Goal: Task Accomplishment & Management: Complete application form

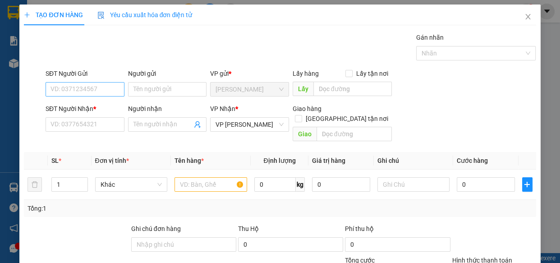
click at [106, 88] on input "SĐT Người Gửi" at bounding box center [85, 89] width 79 height 14
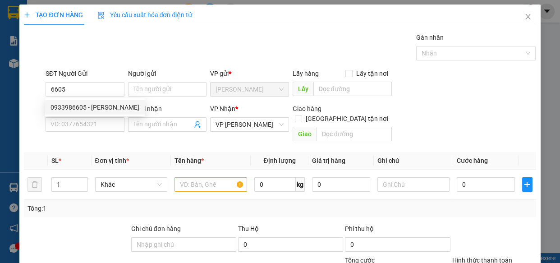
click at [82, 110] on div "0933986605 - [PERSON_NAME]" at bounding box center [95, 107] width 89 height 10
type input "0933986605"
type input "[PERSON_NAME]"
type input "180.000"
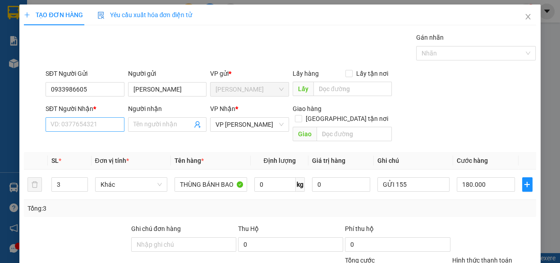
type input "0933986605"
click at [96, 126] on input "SĐT Người Nhận *" at bounding box center [85, 124] width 79 height 14
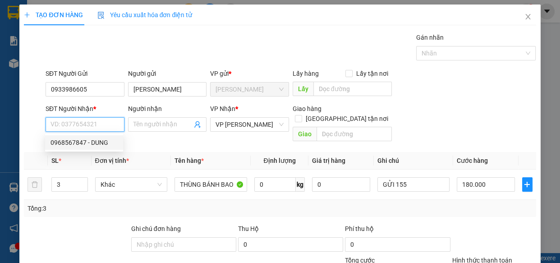
click at [67, 142] on div "0968567847 - DUNG" at bounding box center [84, 143] width 67 height 10
type input "0968567847"
type input "DUNG"
type input "BÒ SỮA 2"
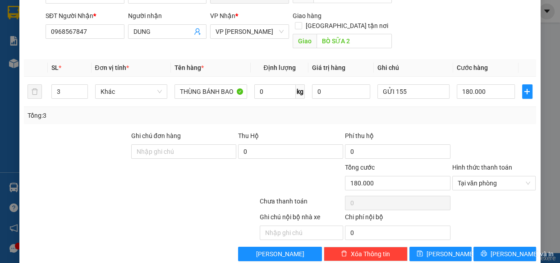
scroll to position [93, 0]
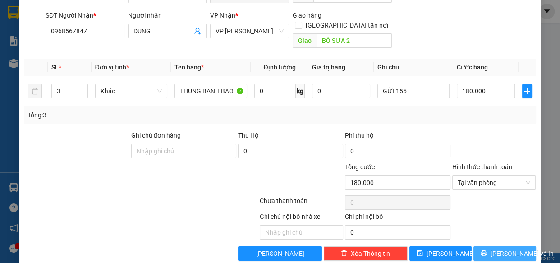
click at [507, 249] on span "[PERSON_NAME] và In" at bounding box center [522, 254] width 63 height 10
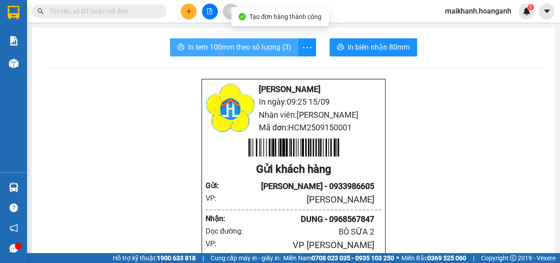
click at [228, 46] on span "In tem 100mm theo số lượng (3)" at bounding box center [239, 47] width 103 height 11
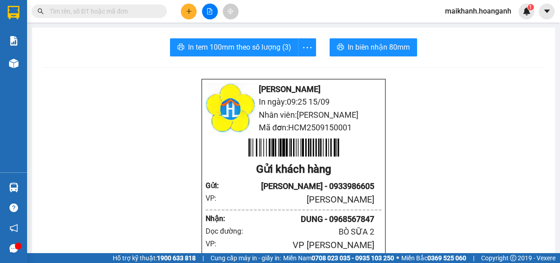
click at [118, 9] on input "text" at bounding box center [103, 11] width 106 height 10
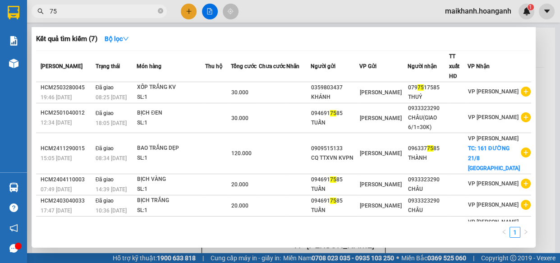
type input "7"
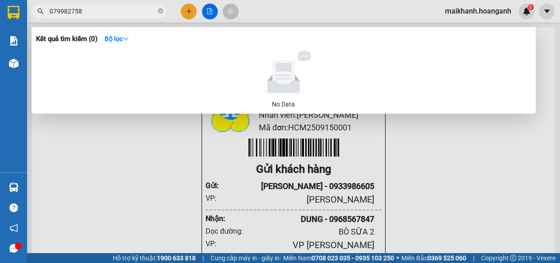
type input "0799827585"
click at [160, 9] on icon "close-circle" at bounding box center [160, 10] width 5 height 5
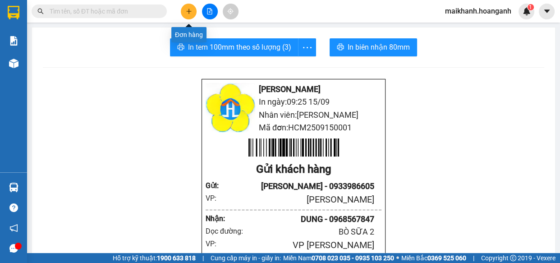
click at [190, 10] on icon "plus" at bounding box center [189, 11] width 6 height 6
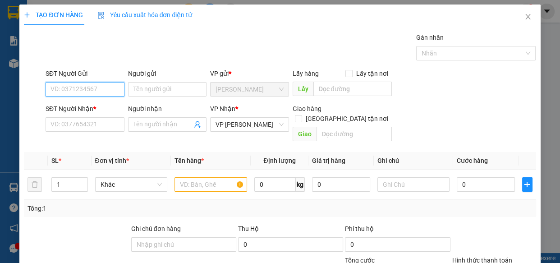
click at [95, 86] on input "SĐT Người Gửi" at bounding box center [85, 89] width 79 height 14
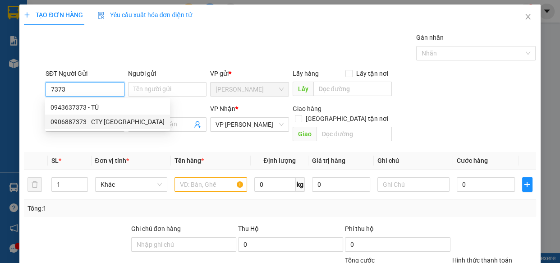
click at [76, 122] on div "0906887373 - CTY [GEOGRAPHIC_DATA]" at bounding box center [108, 122] width 114 height 10
type input "0906887373"
type input "CTY [GEOGRAPHIC_DATA]"
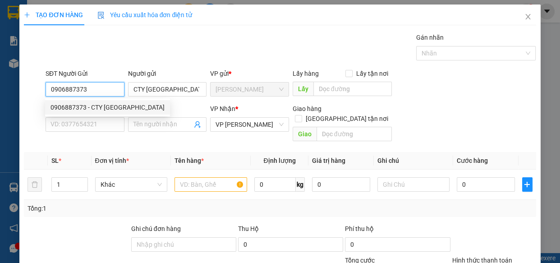
type input "130.000"
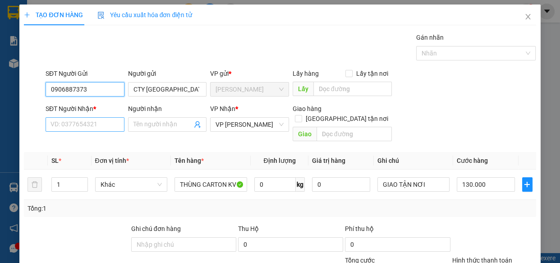
type input "0906887373"
click at [86, 124] on input "SĐT Người Nhận *" at bounding box center [85, 124] width 79 height 14
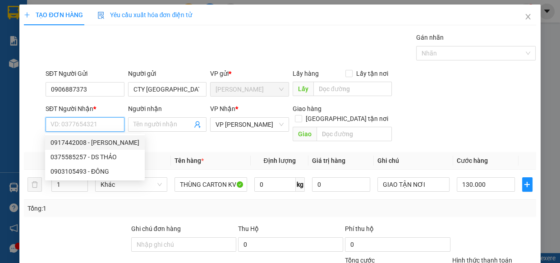
click at [85, 124] on input "SĐT Người Nhận *" at bounding box center [85, 124] width 79 height 14
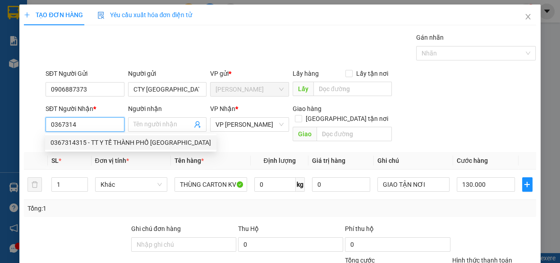
click at [74, 141] on div "0367314315 - TT Y TẾ THÀNH PHỐ [GEOGRAPHIC_DATA]" at bounding box center [131, 143] width 161 height 10
type input "0367314315"
type input "TT Y TẾ THÀNH PHỐ [GEOGRAPHIC_DATA]"
checkbox input "true"
type input "364 [PERSON_NAME]"
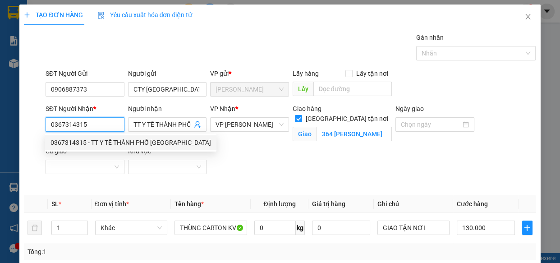
type input "150.000"
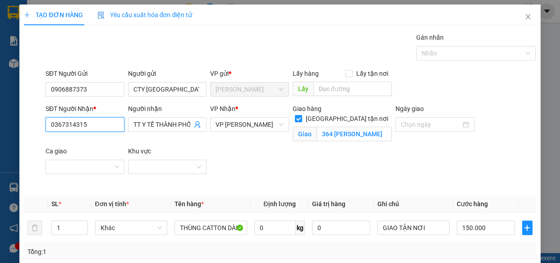
type input "0367314315"
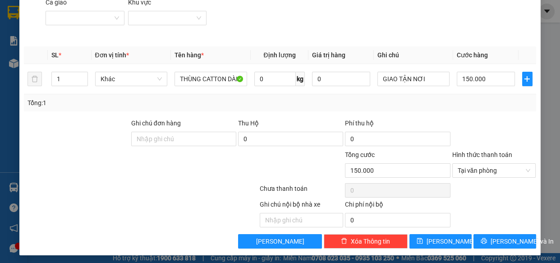
scroll to position [151, 0]
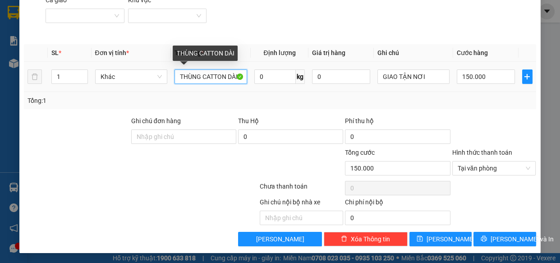
click at [239, 76] on input "THÙNG CATTON DÀI" at bounding box center [211, 76] width 73 height 14
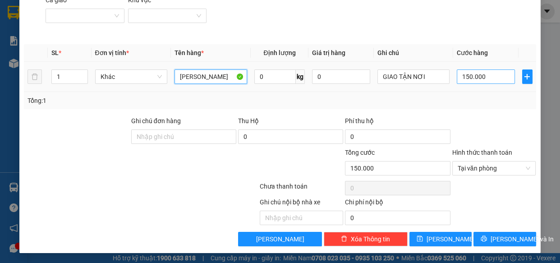
type input "[PERSON_NAME]"
click at [483, 74] on input "150.000" at bounding box center [486, 76] width 58 height 14
type input "1"
type input "12"
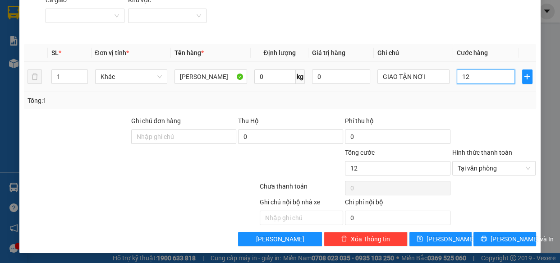
type input "120"
type input "120.000"
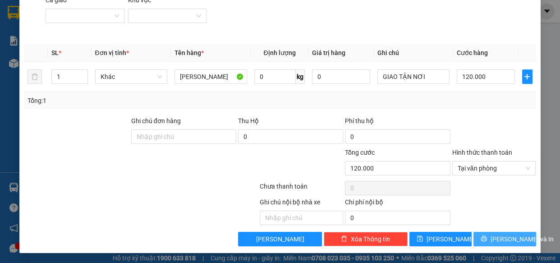
click at [501, 237] on span "[PERSON_NAME] và In" at bounding box center [522, 239] width 63 height 10
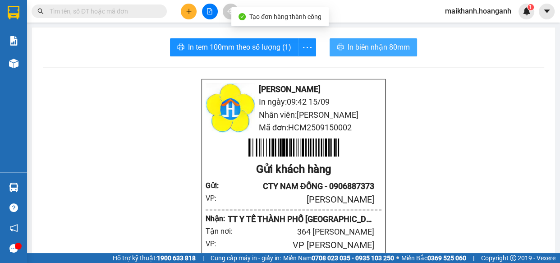
click at [356, 45] on span "In biên nhận 80mm" at bounding box center [379, 47] width 62 height 11
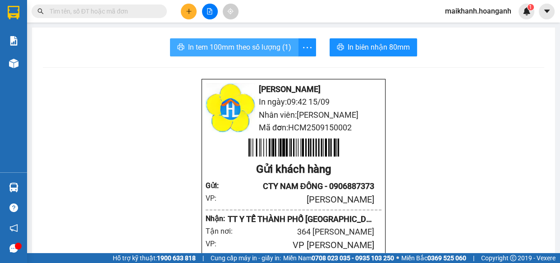
click at [247, 49] on span "In tem 100mm theo số lượng (1)" at bounding box center [239, 47] width 103 height 11
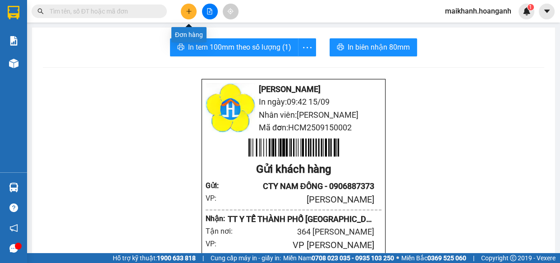
click at [191, 12] on icon "plus" at bounding box center [189, 11] width 6 height 6
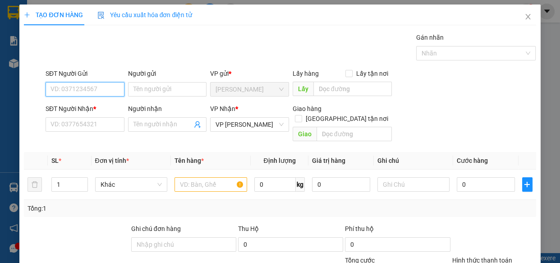
click at [105, 90] on input "SĐT Người Gửi" at bounding box center [85, 89] width 79 height 14
click at [100, 106] on div "0378422498 - ALPHA" at bounding box center [84, 107] width 67 height 10
type input "0378422498"
type input "ALPHA"
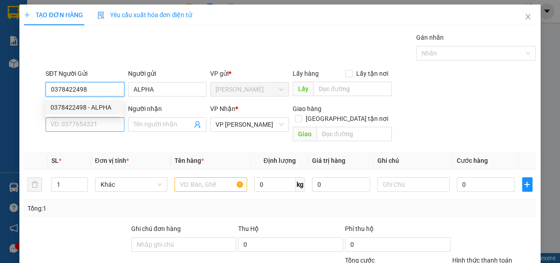
type input "30.000"
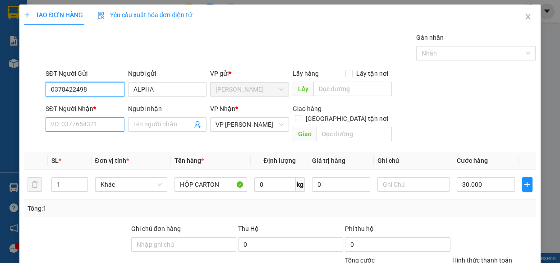
type input "0378422498"
click at [97, 122] on input "SĐT Người Nhận *" at bounding box center [85, 124] width 79 height 14
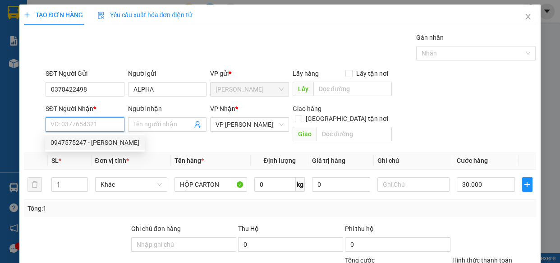
click at [96, 142] on div "0947575247 - [PERSON_NAME]" at bounding box center [95, 143] width 89 height 10
type input "0947575247"
type input "VƯƠNG"
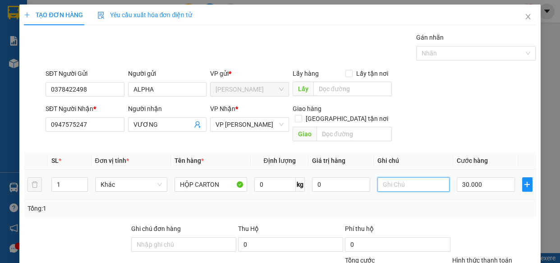
click at [430, 177] on input "text" at bounding box center [414, 184] width 73 height 14
type input "GỬI 155"
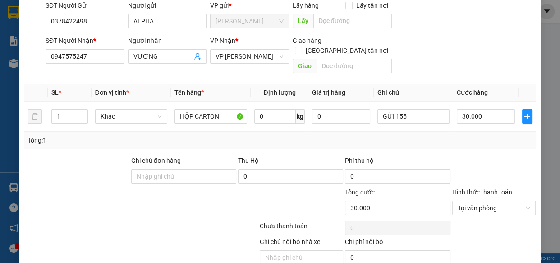
scroll to position [98, 0]
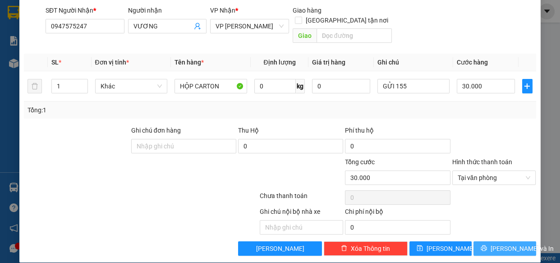
click at [499, 244] on span "[PERSON_NAME] và In" at bounding box center [522, 249] width 63 height 10
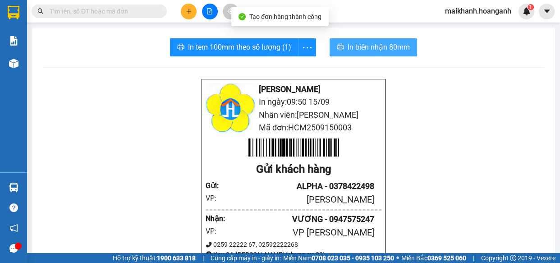
click at [366, 49] on span "In biên nhận 80mm" at bounding box center [379, 47] width 62 height 11
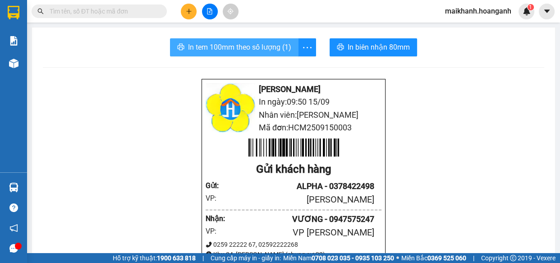
click at [241, 50] on span "In tem 100mm theo số lượng (1)" at bounding box center [239, 47] width 103 height 11
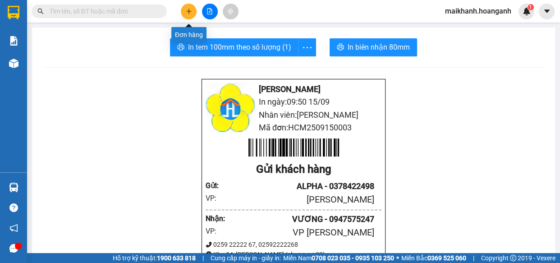
click at [191, 11] on icon "plus" at bounding box center [189, 11] width 6 height 6
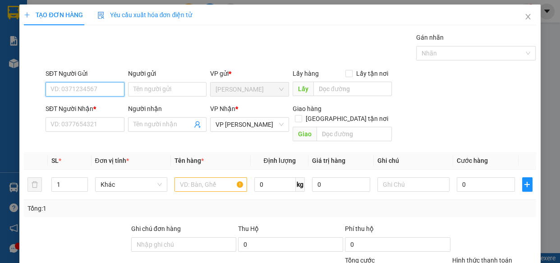
click at [78, 92] on input "SĐT Người Gửi" at bounding box center [85, 89] width 79 height 14
type input "0918128736"
click at [97, 103] on div "0918128736 - NGỌC XE ÔM" at bounding box center [90, 107] width 79 height 10
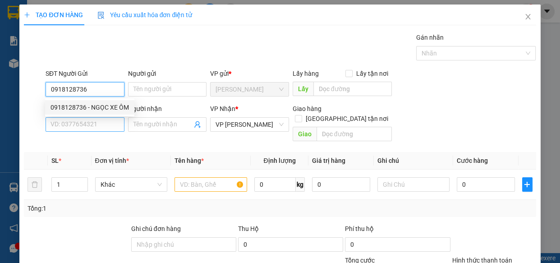
type input "NGỌC XE ÔM"
type input "90.000"
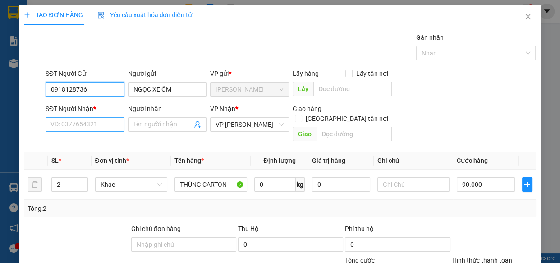
type input "0918128736"
click at [97, 122] on input "SĐT Người Nhận *" at bounding box center [85, 124] width 79 height 14
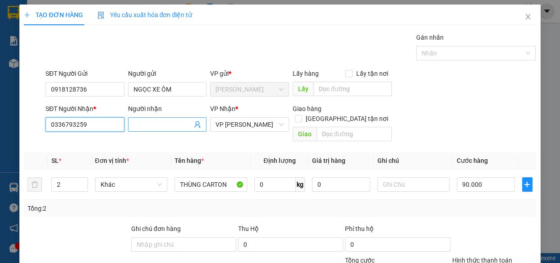
type input "0336793259"
click at [158, 128] on input "Người nhận" at bounding box center [163, 125] width 59 height 10
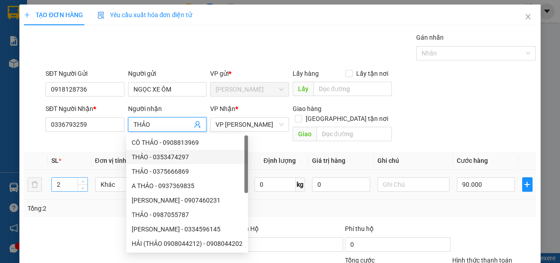
type input "THẢO"
click at [67, 178] on input "2" at bounding box center [69, 185] width 35 height 14
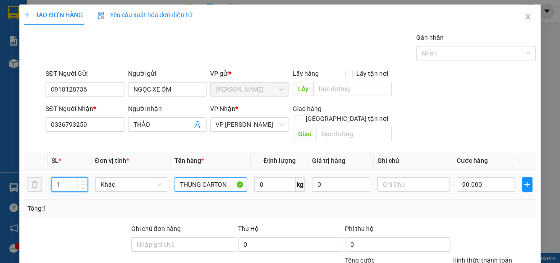
type input "1"
click at [230, 177] on input "THÙNG CARTON" at bounding box center [211, 184] width 73 height 14
type input "0"
type input "T"
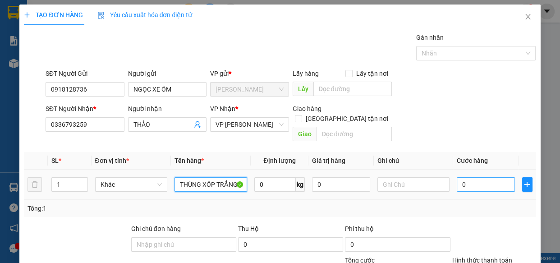
type input "THÙNG XỐP TRẮNG"
click at [487, 177] on input "0" at bounding box center [486, 184] width 58 height 14
type input "5"
type input "50"
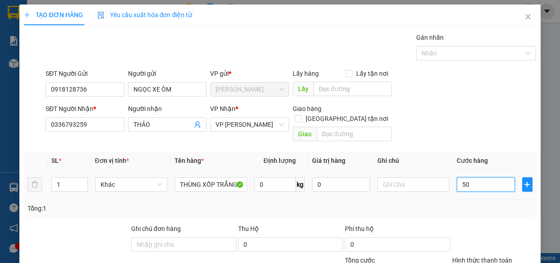
type input "50"
type input "50.000"
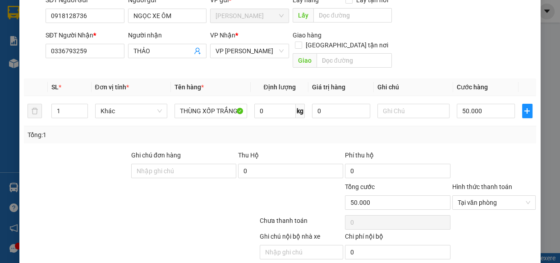
scroll to position [92, 0]
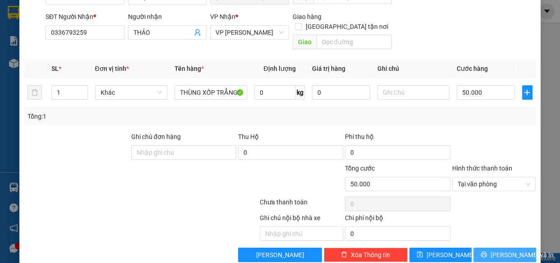
click at [505, 250] on span "[PERSON_NAME] và In" at bounding box center [522, 255] width 63 height 10
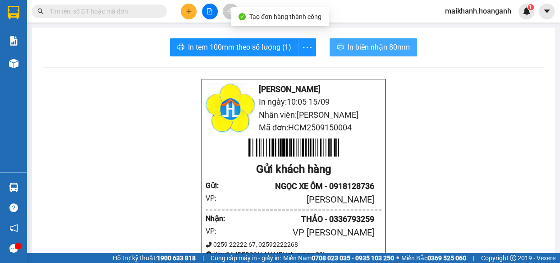
click at [366, 46] on span "In biên nhận 80mm" at bounding box center [379, 47] width 62 height 11
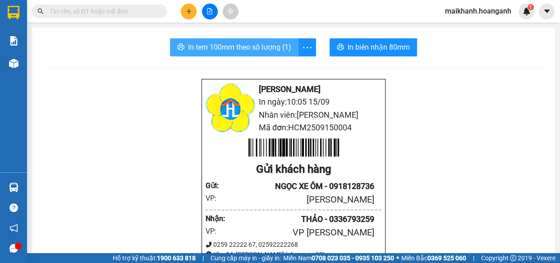
click at [226, 44] on span "In tem 100mm theo số lượng (1)" at bounding box center [239, 47] width 103 height 11
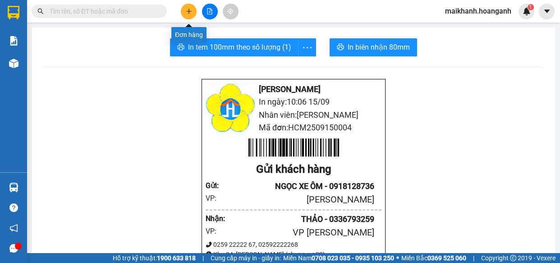
click at [190, 9] on icon "plus" at bounding box center [189, 11] width 6 height 6
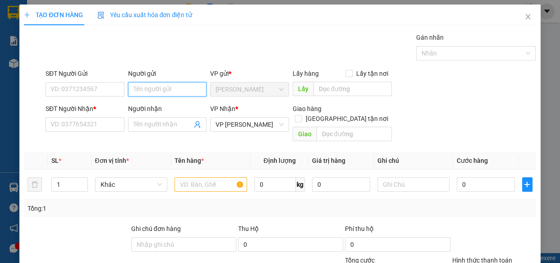
click at [162, 86] on input "Người gửi" at bounding box center [167, 89] width 79 height 14
type input "VPP [PERSON_NAME]"
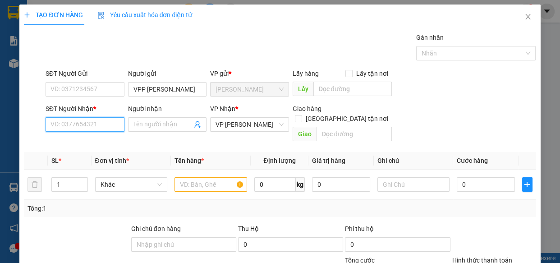
click at [94, 124] on input "SĐT Người Nhận *" at bounding box center [85, 124] width 79 height 14
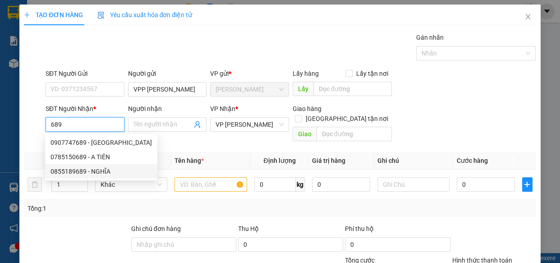
click at [77, 174] on div "0855189689 - NGHĨA" at bounding box center [102, 172] width 102 height 10
type input "0855189689"
type input "NGHĨA"
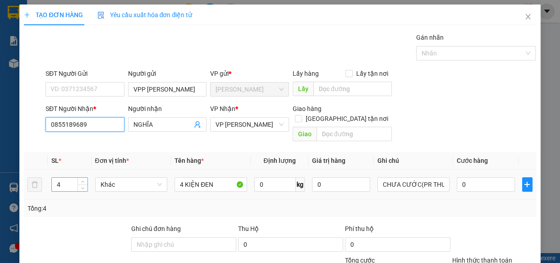
type input "0855189689"
click at [65, 178] on input "4" at bounding box center [69, 185] width 35 height 14
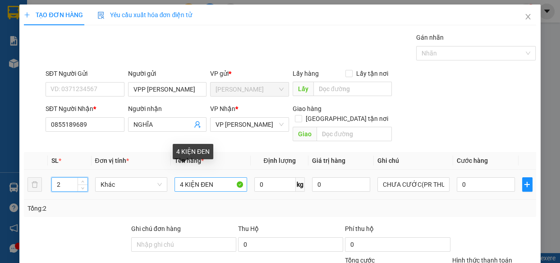
type input "2"
click at [225, 177] on input "4 KIỆN ĐEN" at bounding box center [211, 184] width 73 height 14
type input "4"
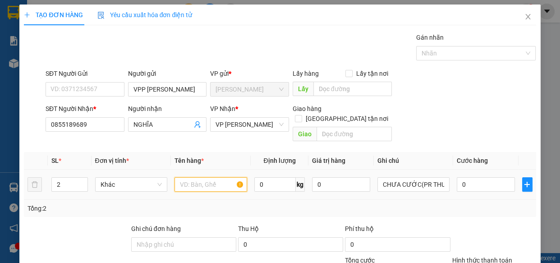
type input "Y"
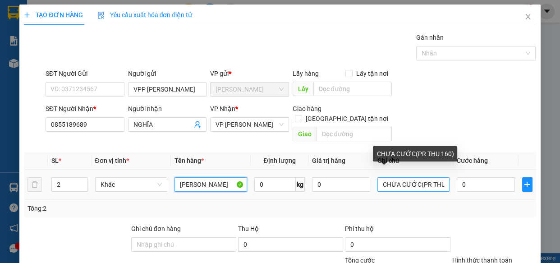
type input "[PERSON_NAME]"
drag, startPoint x: 439, startPoint y: 174, endPoint x: 434, endPoint y: 175, distance: 5.0
click at [437, 177] on input "CHƯA CƯỚC(PR THU 160)" at bounding box center [414, 184] width 73 height 14
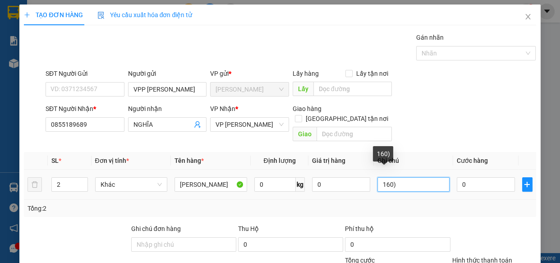
click at [434, 177] on input "160)" at bounding box center [414, 184] width 73 height 14
type input "1"
type input "CHƯA CƯỚC PR THU 90"
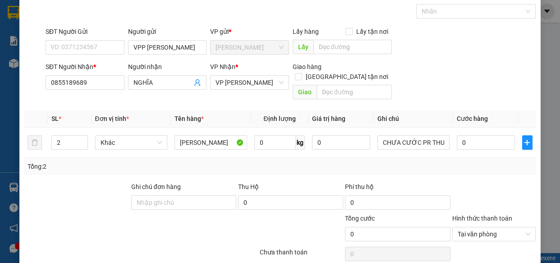
scroll to position [87, 0]
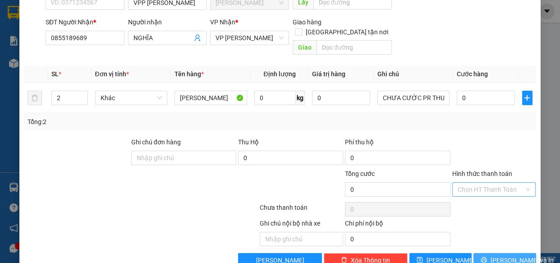
click at [510, 255] on span "[PERSON_NAME] và In" at bounding box center [522, 260] width 63 height 10
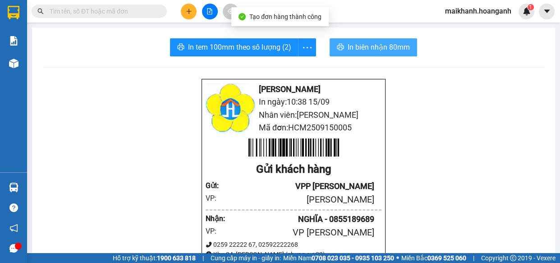
click at [362, 41] on button "In biên nhận 80mm" at bounding box center [374, 47] width 88 height 18
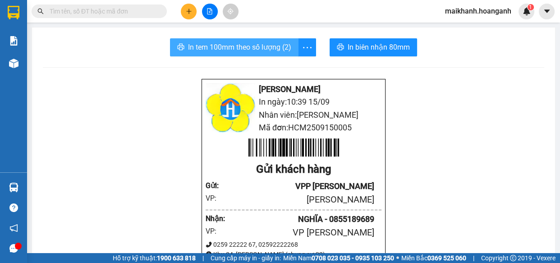
click at [231, 45] on span "In tem 100mm theo số lượng (2)" at bounding box center [239, 47] width 103 height 11
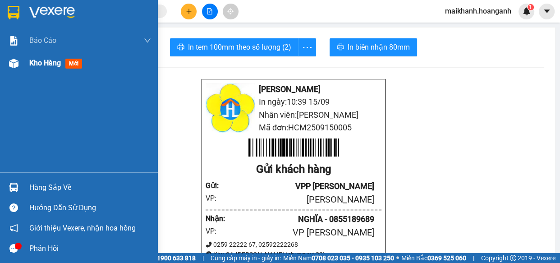
click at [32, 62] on span "Kho hàng" at bounding box center [45, 63] width 32 height 9
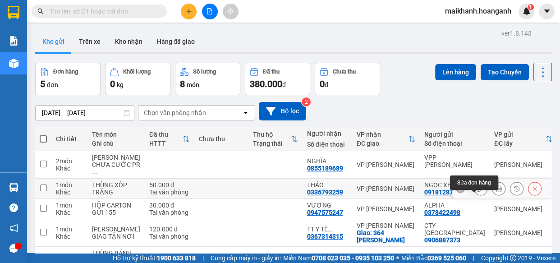
click at [478, 192] on icon at bounding box center [481, 188] width 6 height 6
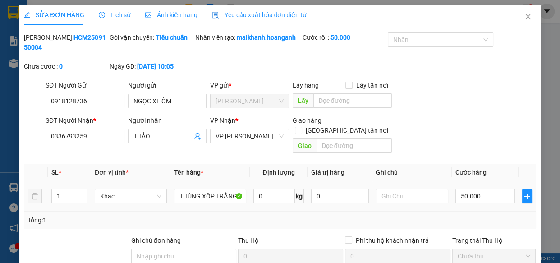
type input "0918128736"
type input "NGỌC XE ÔM"
type input "0336793259"
type input "THẢO"
type input "50.000"
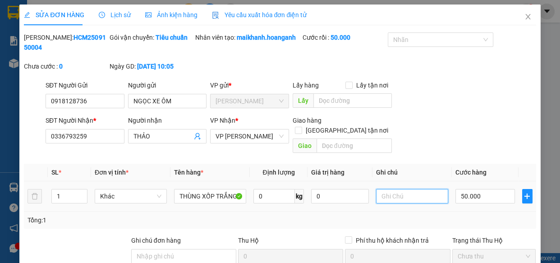
click at [398, 189] on input "text" at bounding box center [412, 196] width 72 height 14
type input "GỬI 155"
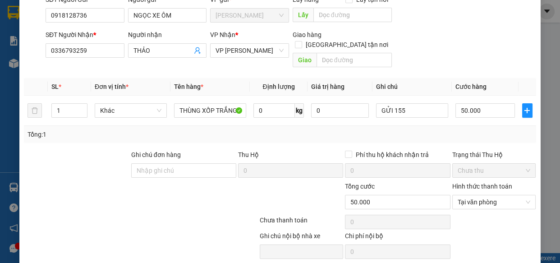
scroll to position [110, 0]
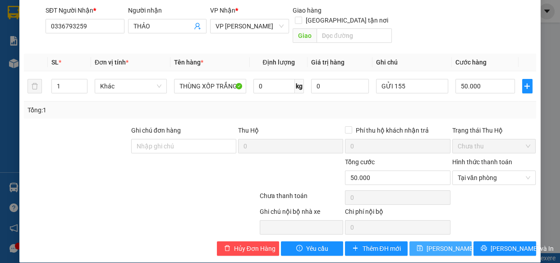
click at [444, 244] on span "[PERSON_NAME] thay đổi" at bounding box center [463, 249] width 72 height 10
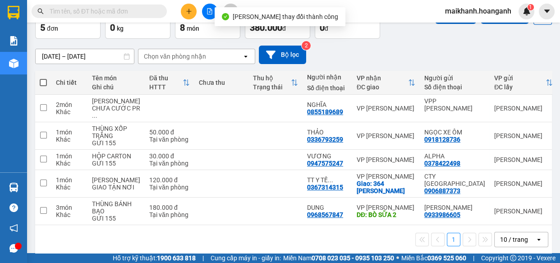
scroll to position [63, 0]
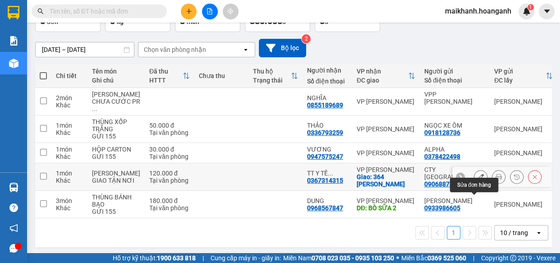
click at [478, 180] on icon at bounding box center [481, 177] width 6 height 6
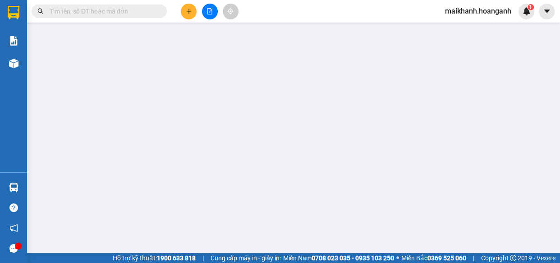
type input "0906887373"
type input "CTY [GEOGRAPHIC_DATA]"
type input "0367314315"
type input "TT Y TẾ THÀNH PHỐ [GEOGRAPHIC_DATA]"
checkbox input "true"
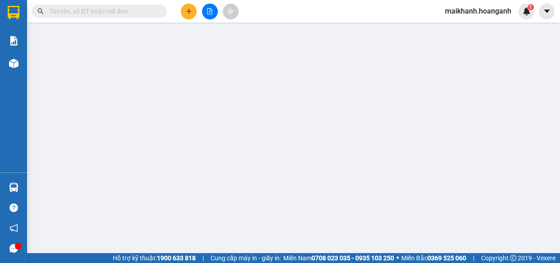
type input "364 [PERSON_NAME]"
type input "120.000"
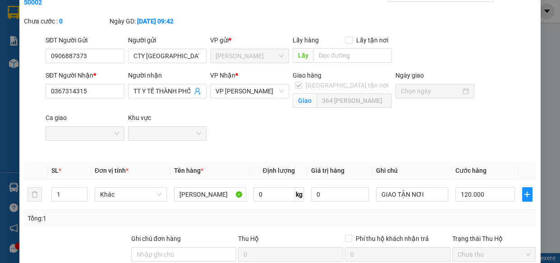
scroll to position [63, 0]
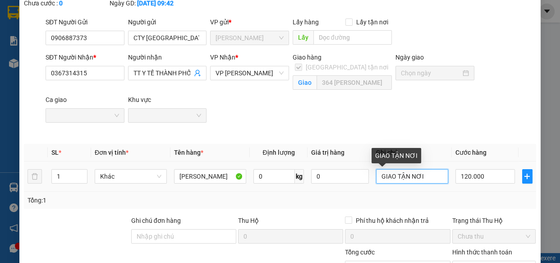
click at [376, 177] on input "GIAO TẬN NƠI" at bounding box center [412, 176] width 72 height 14
type input "GỬI 155..GIAO TẬN NƠI"
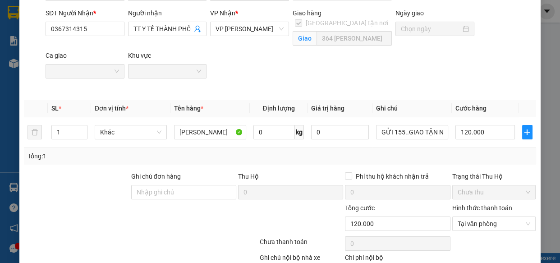
scroll to position [163, 0]
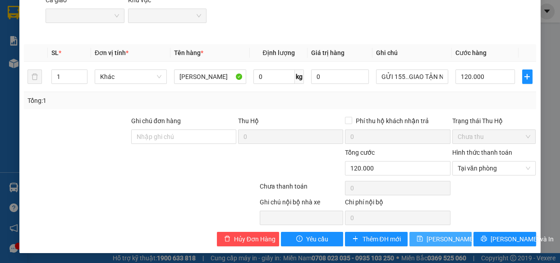
click at [445, 239] on span "[PERSON_NAME] thay đổi" at bounding box center [463, 239] width 72 height 10
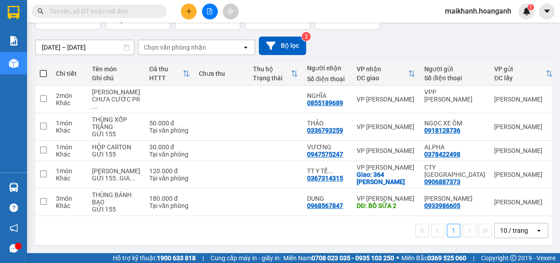
scroll to position [97, 0]
click at [517, 227] on div "10 / trang" at bounding box center [514, 230] width 28 height 9
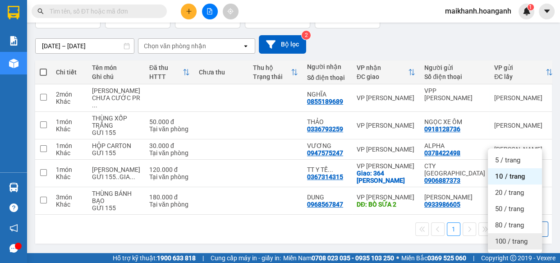
click at [511, 237] on span "100 / trang" at bounding box center [511, 241] width 32 height 9
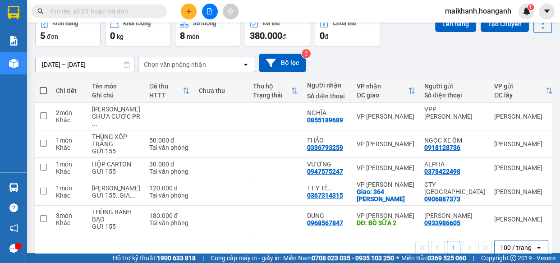
scroll to position [0, 0]
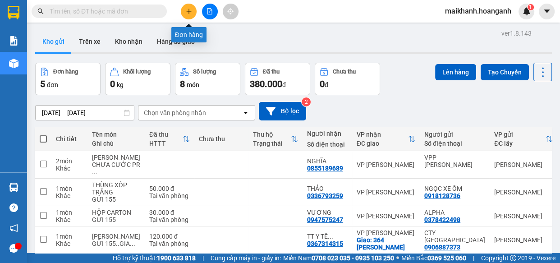
click at [191, 11] on icon "plus" at bounding box center [189, 11] width 6 height 6
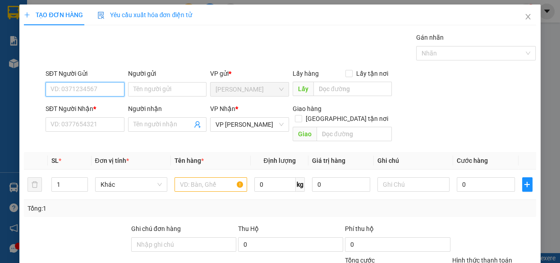
click at [94, 93] on input "SĐT Người Gửi" at bounding box center [85, 89] width 79 height 14
type input "0932603370"
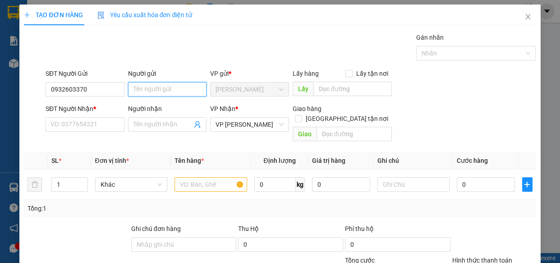
click at [167, 86] on input "Người gửi" at bounding box center [167, 89] width 79 height 14
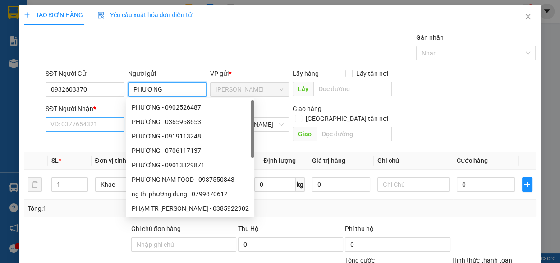
type input "PHƯƠNG"
click at [112, 124] on input "SĐT Người Nhận *" at bounding box center [85, 124] width 79 height 14
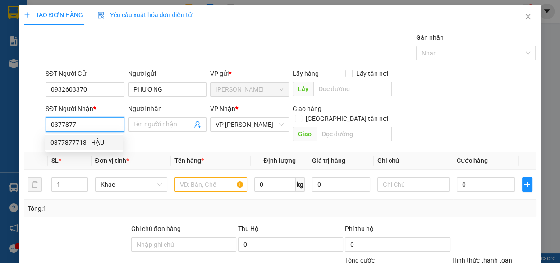
click at [71, 144] on div "0377877713 - HẬU" at bounding box center [84, 143] width 67 height 10
type input "0377877713"
type input "HẬU"
type input "20.000"
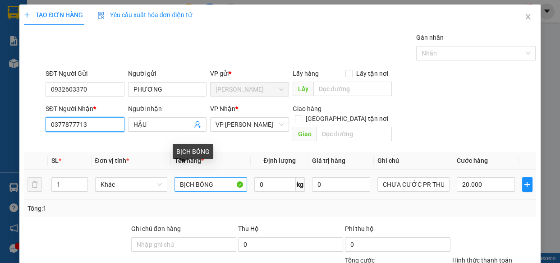
type input "0377877713"
click at [220, 177] on input "BỊCH BÓNG" at bounding box center [211, 184] width 73 height 14
type input "B"
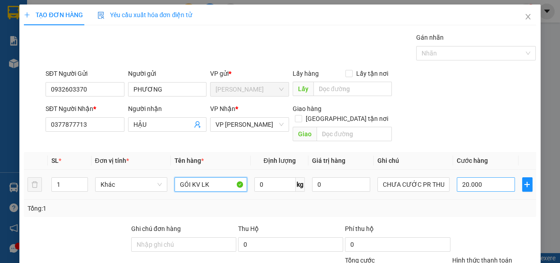
type input "GÓI KV LK"
click at [482, 177] on input "20.000" at bounding box center [486, 184] width 58 height 14
type input "0"
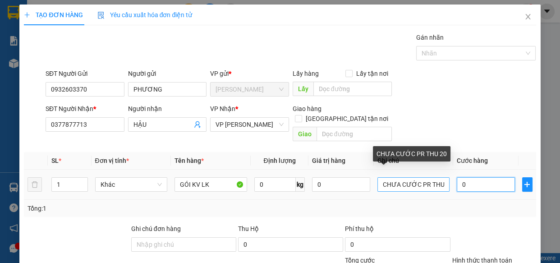
type input "0"
click at [440, 177] on input "CHƯA CƯỚC PR THU 20" at bounding box center [414, 184] width 73 height 14
click at [440, 177] on input "CHƯA CƯỚC PR TH20" at bounding box center [414, 184] width 73 height 14
click at [378, 179] on input "CHƯA CƯỚC PR THU 30" at bounding box center [414, 184] width 73 height 14
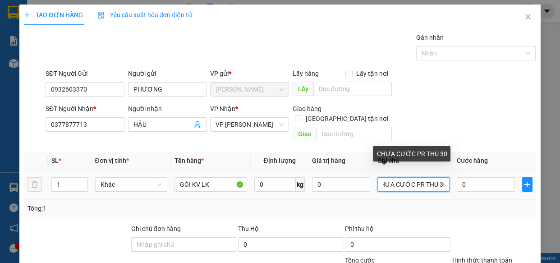
click at [378, 177] on input "CHƯA CƯỚC PR THU 30" at bounding box center [414, 184] width 73 height 14
click at [378, 178] on input "CHƯA CƯỚC PR THU 30" at bounding box center [414, 184] width 73 height 14
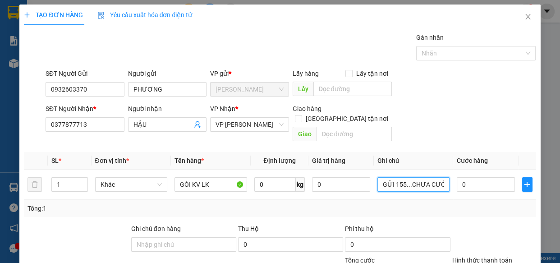
type input "GỬI 155...CHƯA CƯỚC PR THU 30"
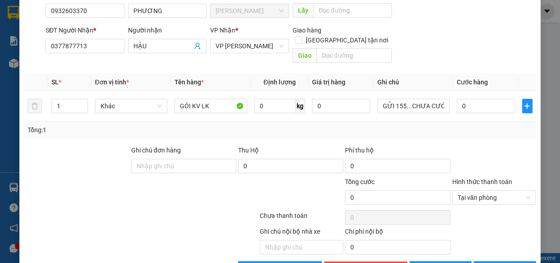
scroll to position [87, 0]
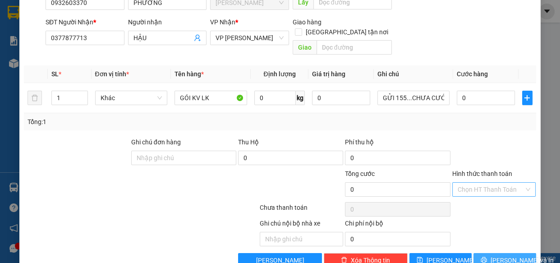
click at [495, 255] on span "[PERSON_NAME] và In" at bounding box center [522, 260] width 63 height 10
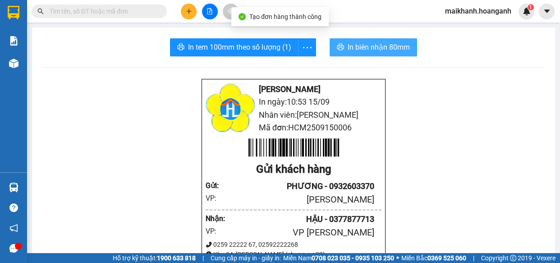
click at [376, 46] on span "In biên nhận 80mm" at bounding box center [379, 47] width 62 height 11
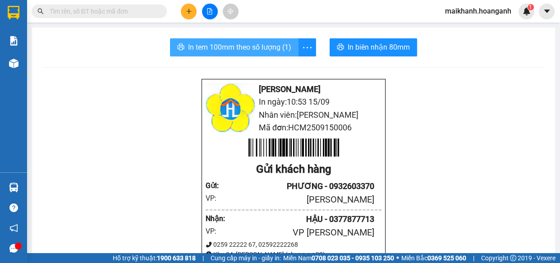
click at [247, 47] on span "In tem 100mm theo số lượng (1)" at bounding box center [239, 47] width 103 height 11
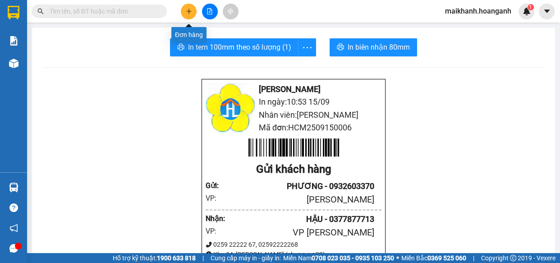
click at [192, 12] on icon "plus" at bounding box center [189, 11] width 6 height 6
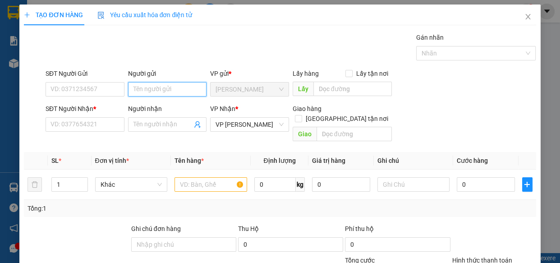
click at [157, 89] on input "Người gửi" at bounding box center [167, 89] width 79 height 14
type input "KHẢ DĨ"
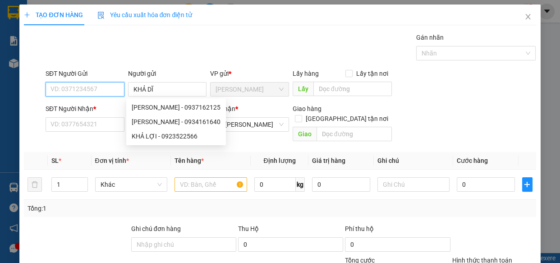
click at [83, 90] on input "SĐT Người Gửi" at bounding box center [85, 89] width 79 height 14
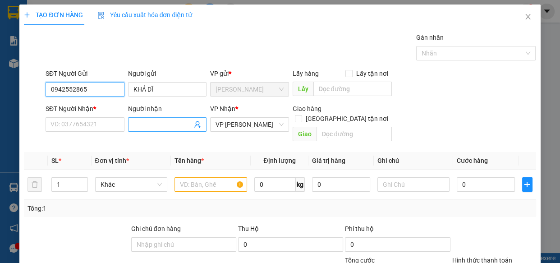
type input "0942552865"
click at [154, 126] on input "Người nhận" at bounding box center [163, 125] width 59 height 10
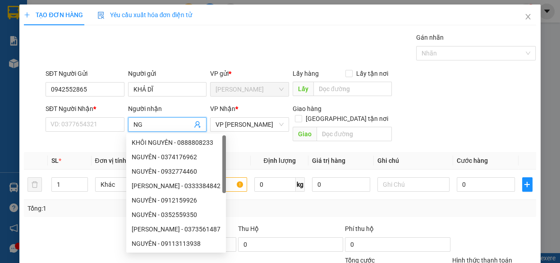
type input "N"
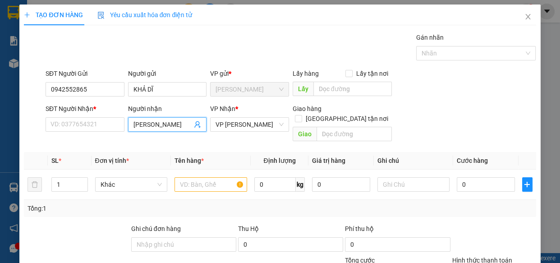
click at [167, 126] on input "[PERSON_NAME]" at bounding box center [163, 125] width 59 height 10
type input "[PERSON_NAME]"
click at [79, 119] on input "SĐT Người Nhận *" at bounding box center [85, 124] width 79 height 14
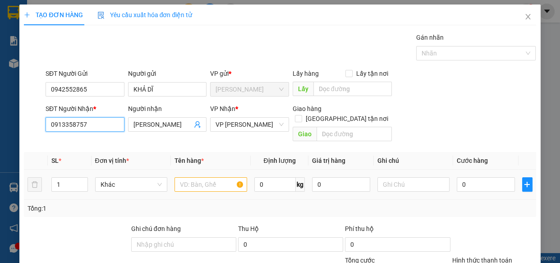
type input "0913358757"
click at [218, 177] on input "text" at bounding box center [211, 184] width 73 height 14
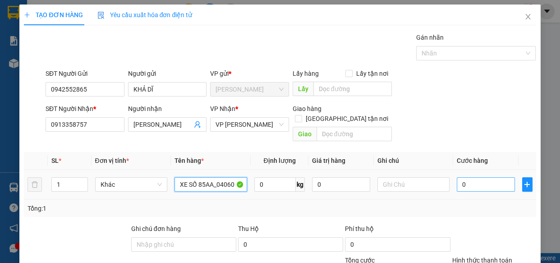
type input "XE SỐ 85AA_04060"
click at [479, 177] on input "0" at bounding box center [486, 184] width 58 height 14
type input "3"
type input "30"
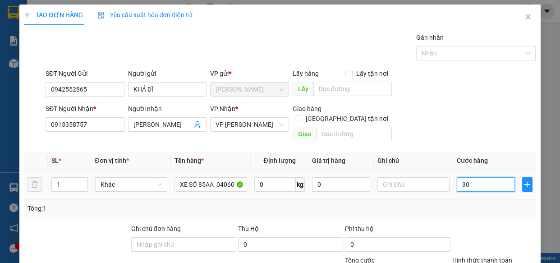
type input "30"
type input "300"
type input "300.000"
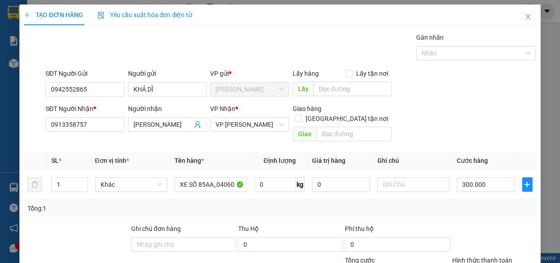
scroll to position [64, 0]
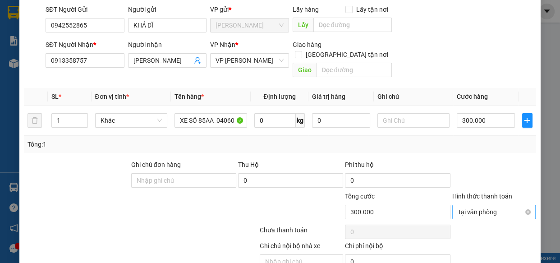
drag, startPoint x: 510, startPoint y: 201, endPoint x: 510, endPoint y: 209, distance: 8.1
click at [510, 205] on span "Tại văn phòng" at bounding box center [494, 212] width 73 height 14
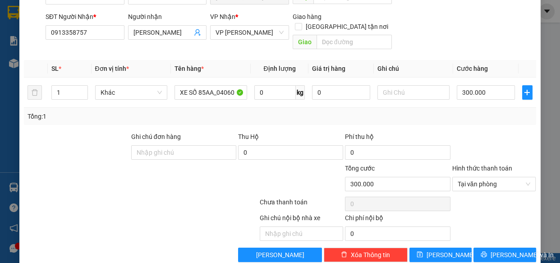
scroll to position [98, 0]
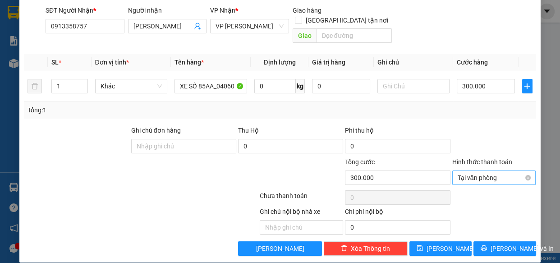
click at [501, 171] on span "Tại văn phòng" at bounding box center [494, 178] width 73 height 14
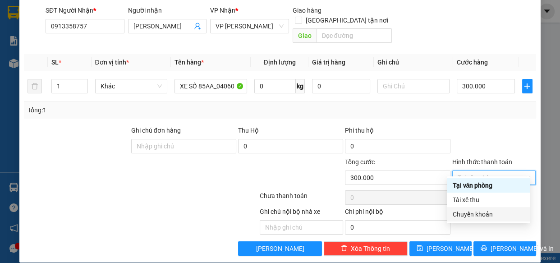
click at [489, 213] on div "Chuyển khoản" at bounding box center [489, 214] width 72 height 10
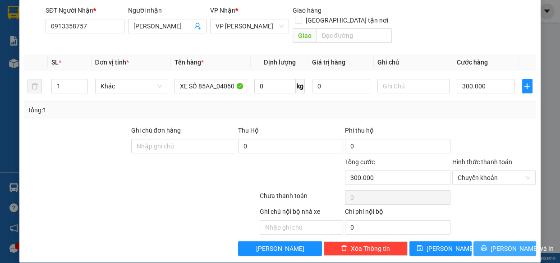
click at [500, 244] on span "[PERSON_NAME] và In" at bounding box center [522, 249] width 63 height 10
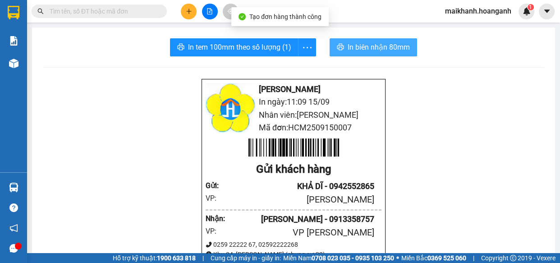
click at [381, 45] on span "In biên nhận 80mm" at bounding box center [379, 47] width 62 height 11
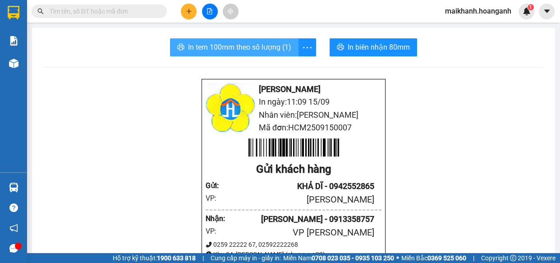
click at [260, 50] on span "In tem 100mm theo số lượng (1)" at bounding box center [239, 47] width 103 height 11
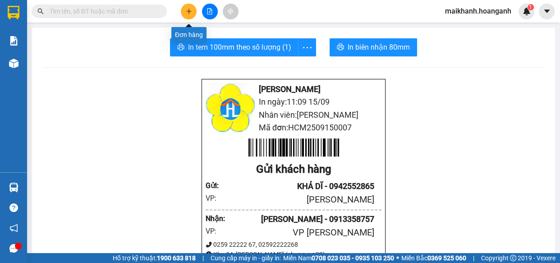
click at [193, 11] on button at bounding box center [189, 12] width 16 height 16
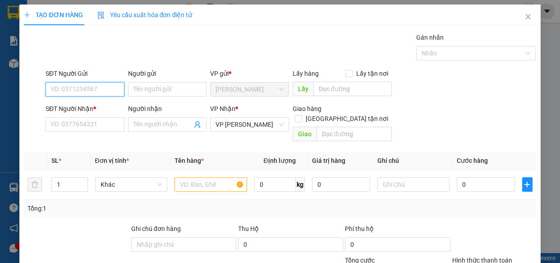
click at [97, 92] on input "SĐT Người Gửi" at bounding box center [85, 89] width 79 height 14
type input "0344844475"
click at [68, 105] on div "0344844475 - TÍN" at bounding box center [84, 107] width 67 height 10
type input "TÍN"
type input "30.000"
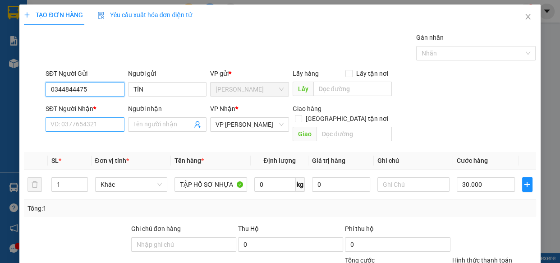
type input "0344844475"
click at [89, 125] on input "SĐT Người Nhận *" at bounding box center [85, 124] width 79 height 14
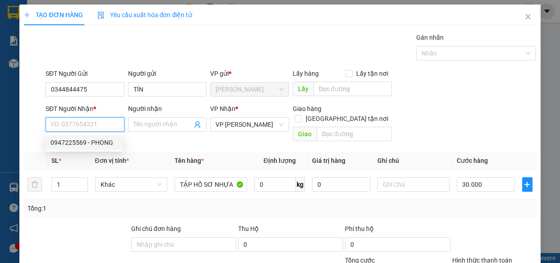
click at [87, 141] on div "0947225569 - PHONG" at bounding box center [84, 143] width 67 height 10
type input "0947225569"
type input "PHONG"
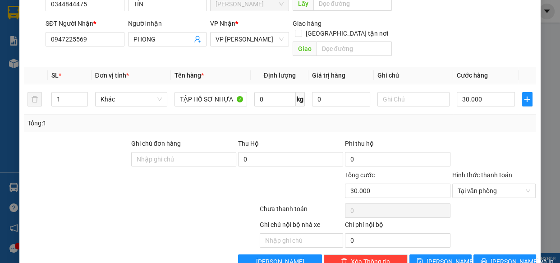
scroll to position [98, 0]
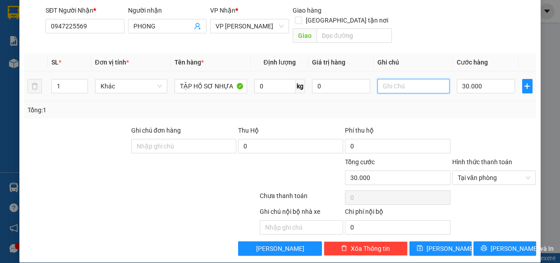
click at [407, 79] on input "text" at bounding box center [414, 86] width 73 height 14
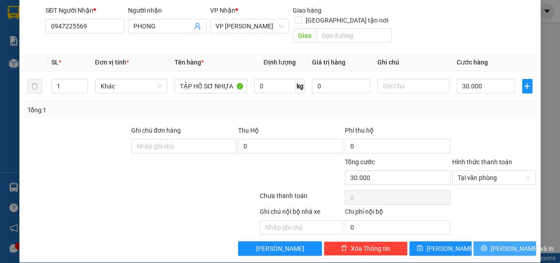
click at [508, 244] on span "[PERSON_NAME] và In" at bounding box center [522, 249] width 63 height 10
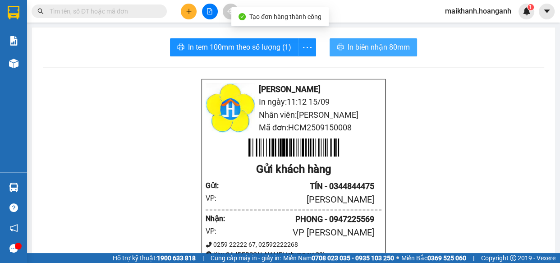
click at [362, 47] on span "In biên nhận 80mm" at bounding box center [379, 47] width 62 height 11
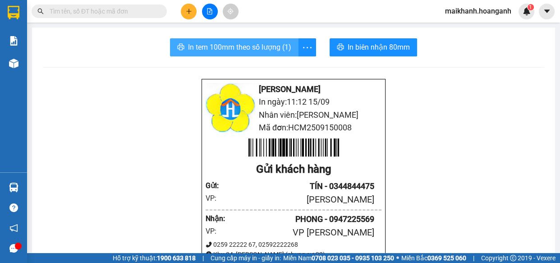
click at [241, 44] on span "In tem 100mm theo số lượng (1)" at bounding box center [239, 47] width 103 height 11
